Goal: Go to known website: Access a specific website the user already knows

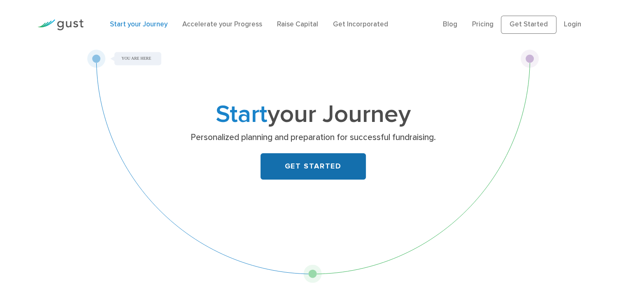
click at [346, 159] on link "GET STARTED" at bounding box center [312, 166] width 105 height 26
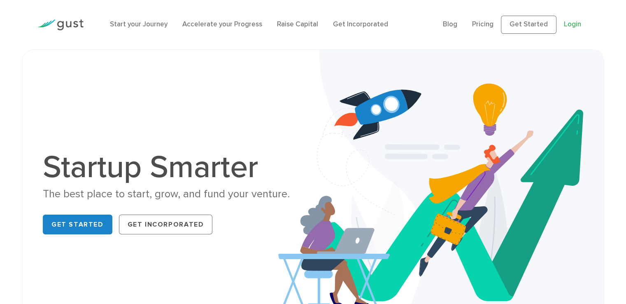
click at [567, 25] on link "Login" at bounding box center [572, 24] width 17 height 8
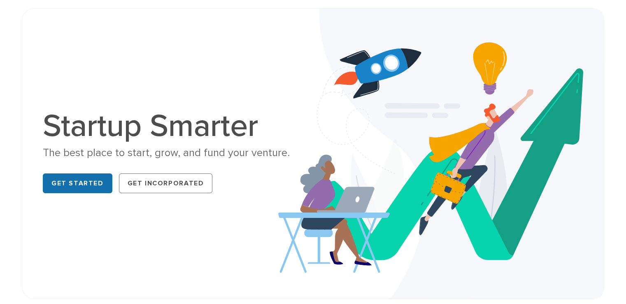
click at [82, 181] on link "Get Started" at bounding box center [78, 183] width 70 height 20
